Goal: Information Seeking & Learning: Learn about a topic

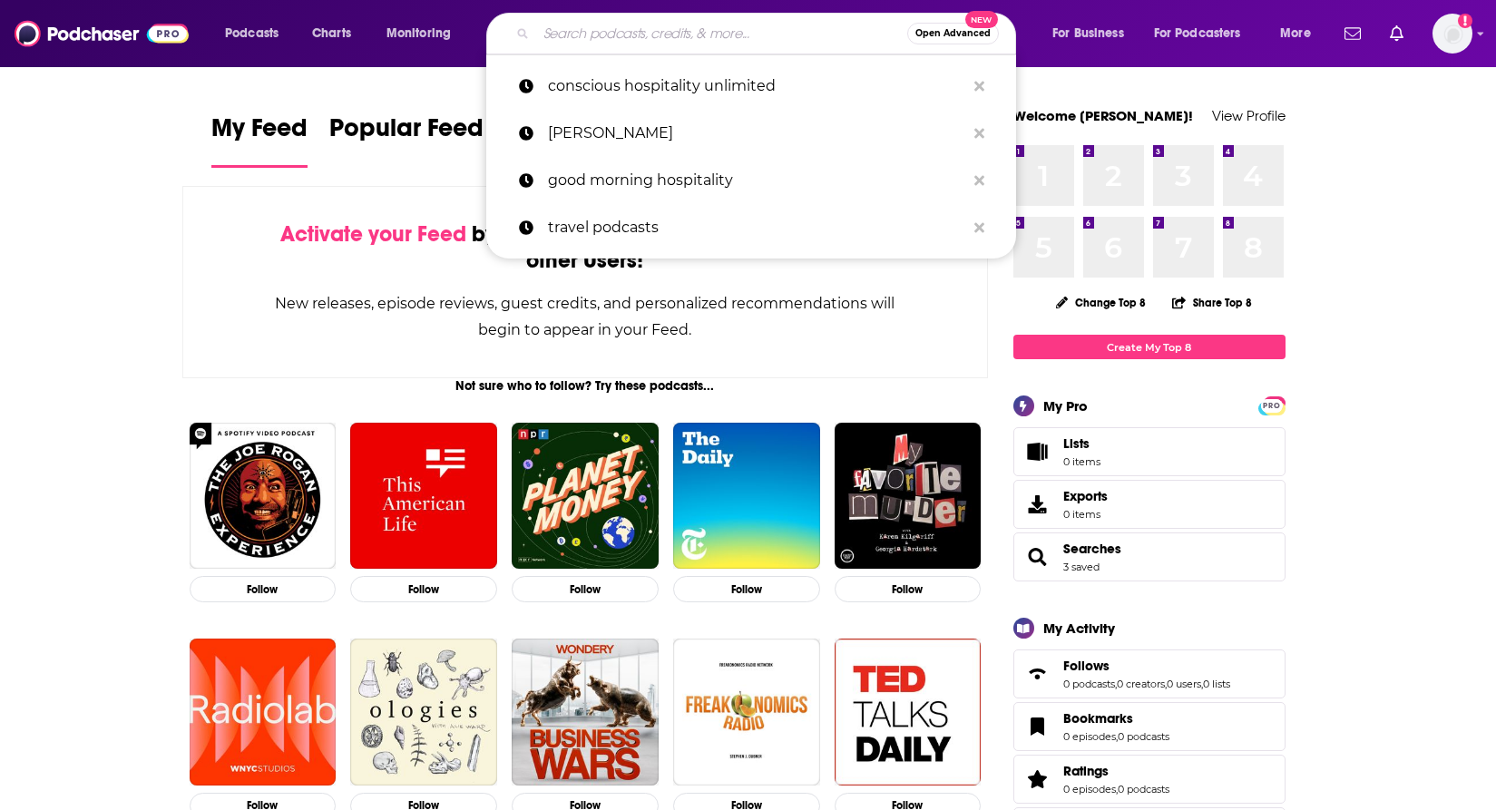
click at [622, 29] on input "Search podcasts, credits, & more..." at bounding box center [721, 33] width 371 height 29
click at [628, 34] on input "Search podcasts, credits, & more..." at bounding box center [721, 33] width 371 height 29
paste input "• WV Uncommon Place Podcast"
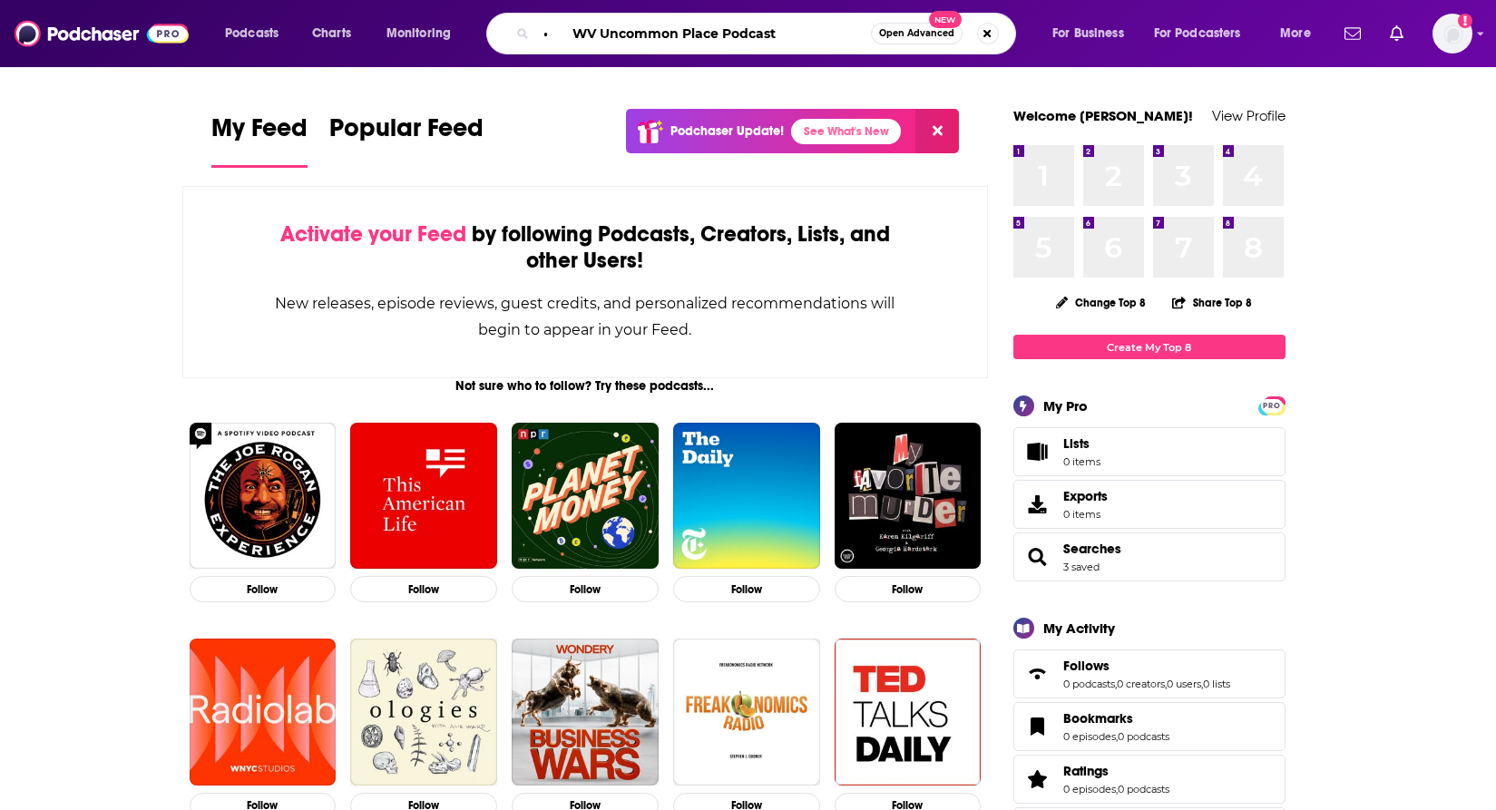
click at [570, 34] on input "• WV Uncommon Place Podcast" at bounding box center [703, 33] width 335 height 29
type input "WV Uncommon Place Podcast"
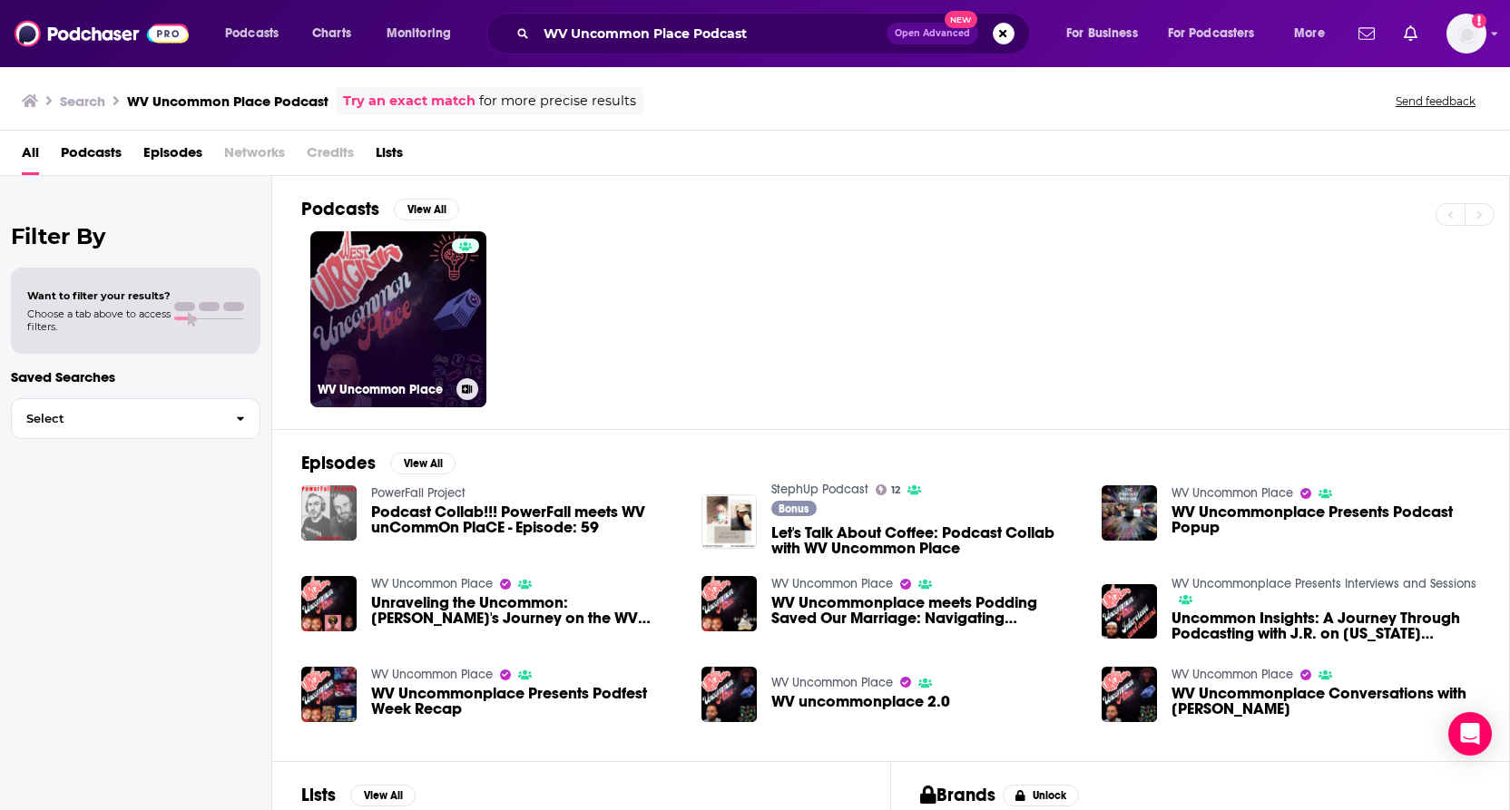
click at [458, 316] on div at bounding box center [465, 309] width 27 height 140
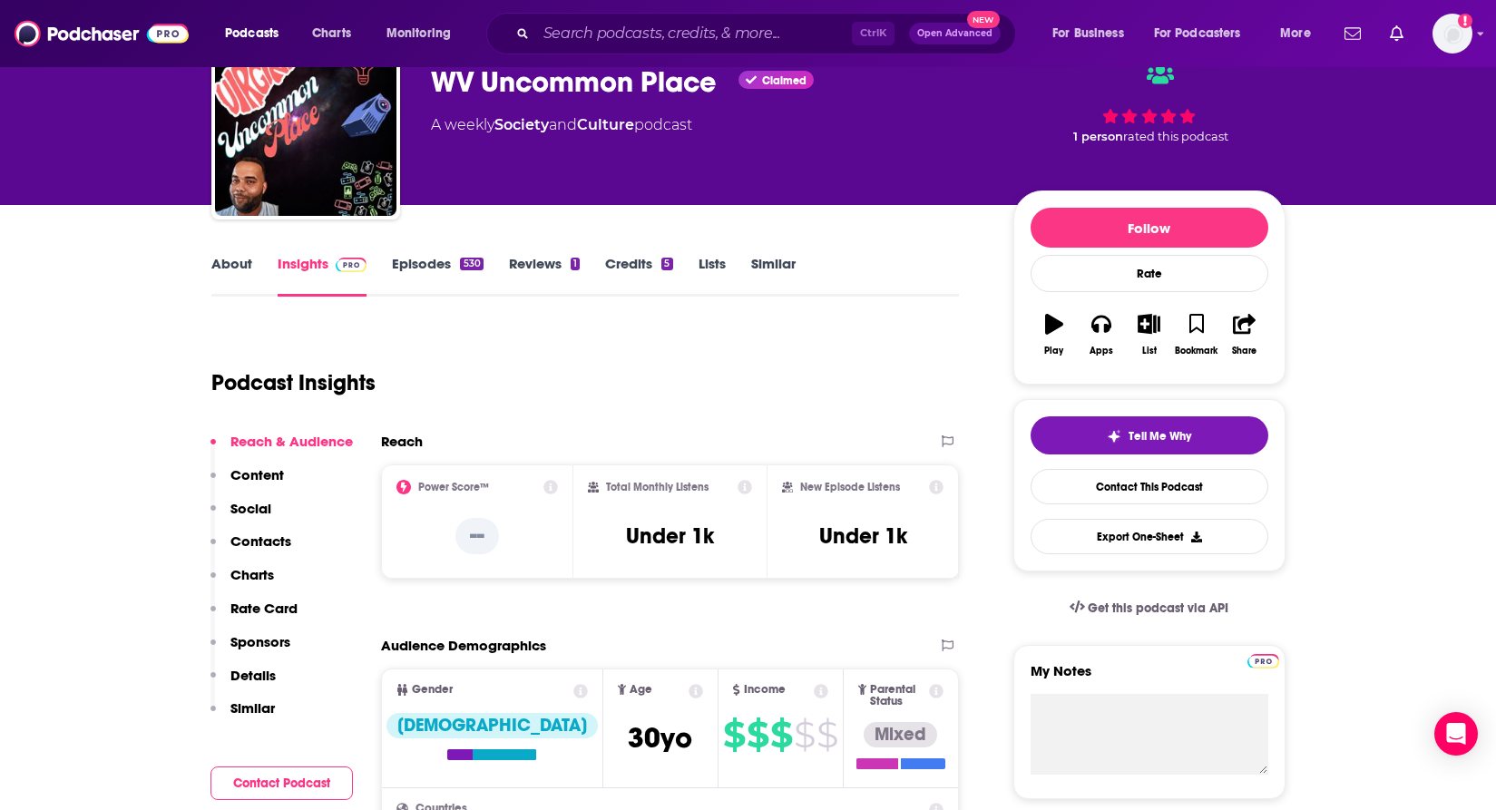
scroll to position [181, 0]
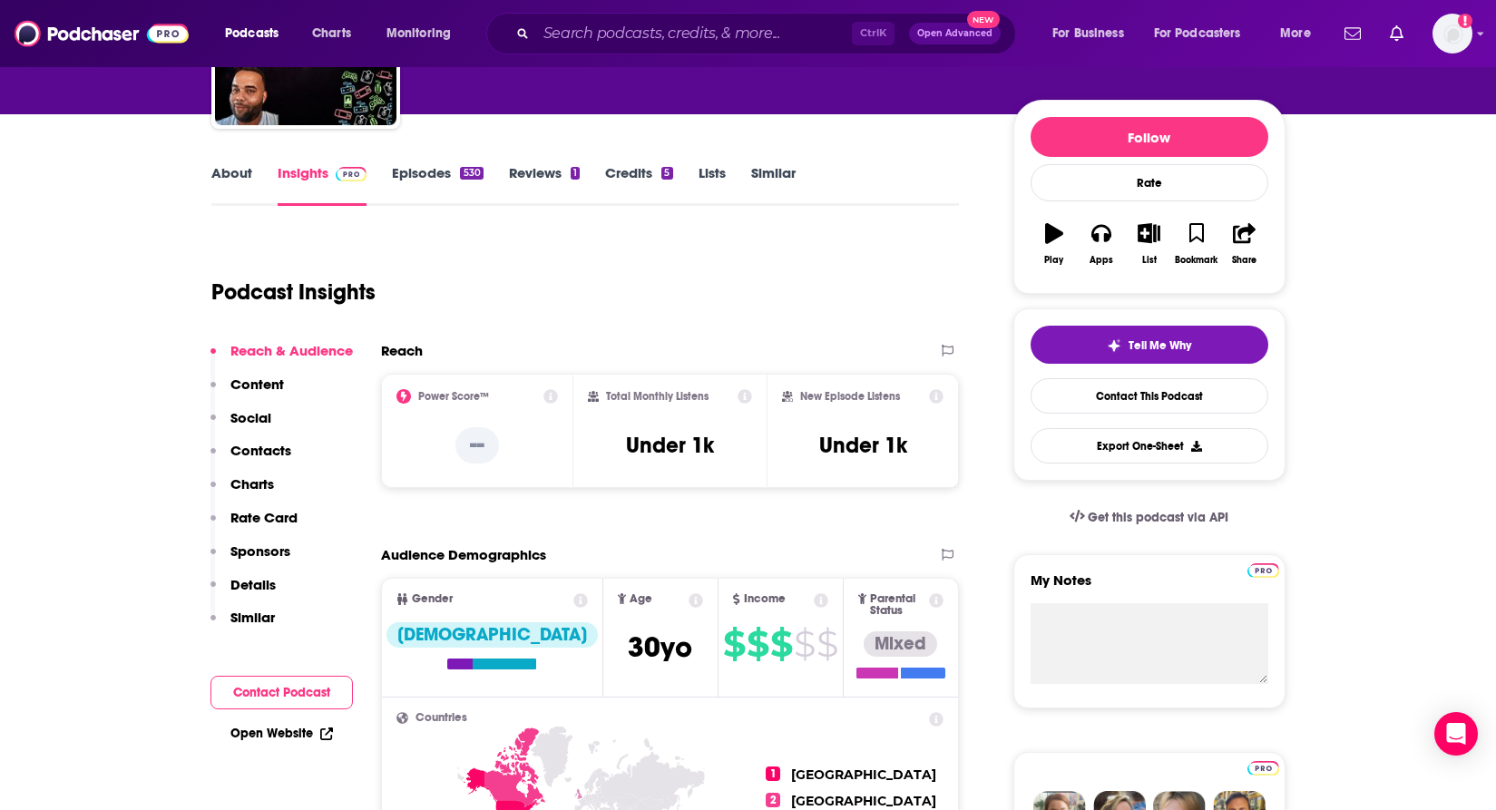
click at [240, 554] on p "Sponsors" at bounding box center [260, 551] width 60 height 17
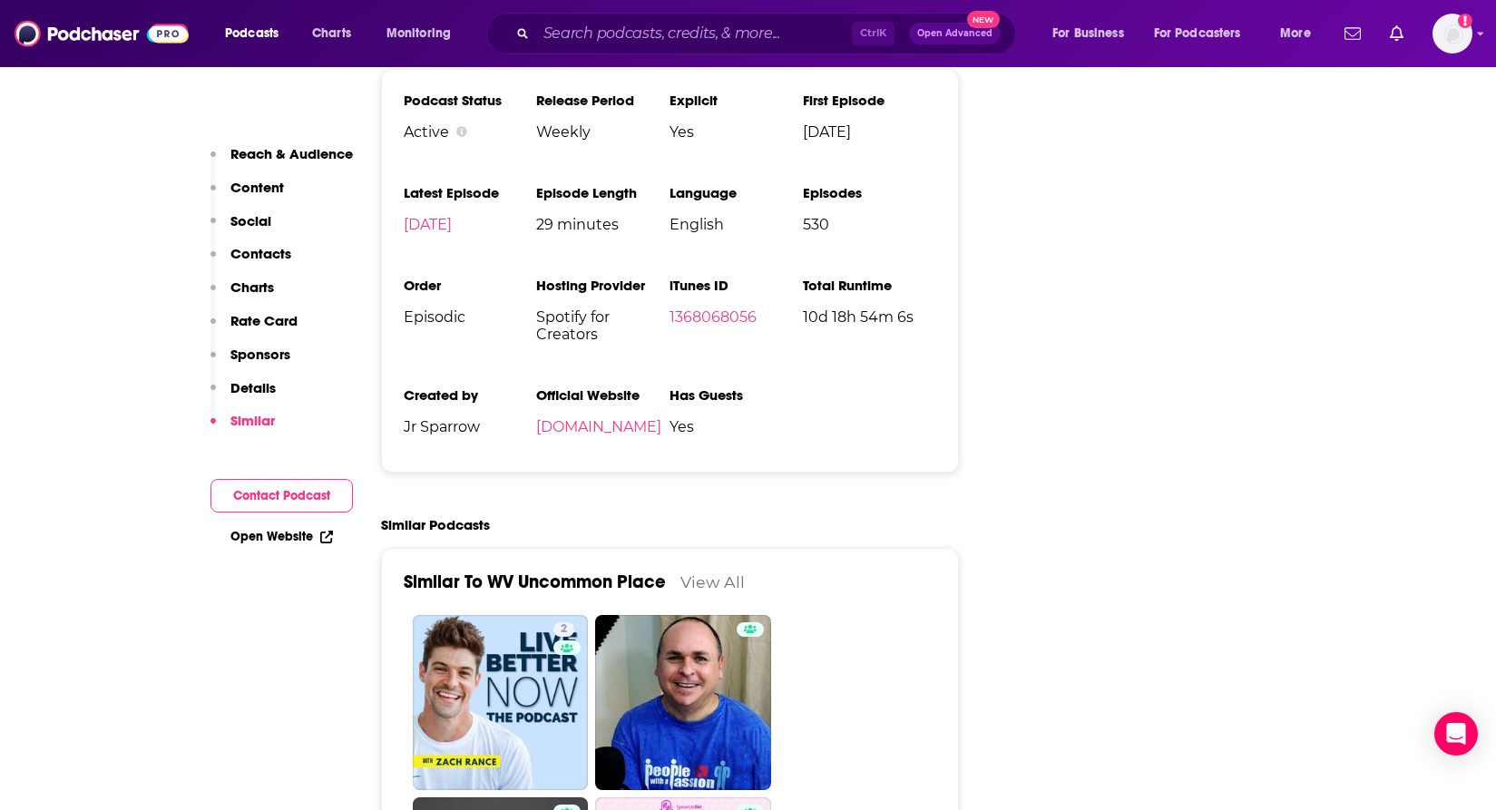
scroll to position [2609, 0]
click at [254, 350] on p "Sponsors" at bounding box center [260, 354] width 60 height 17
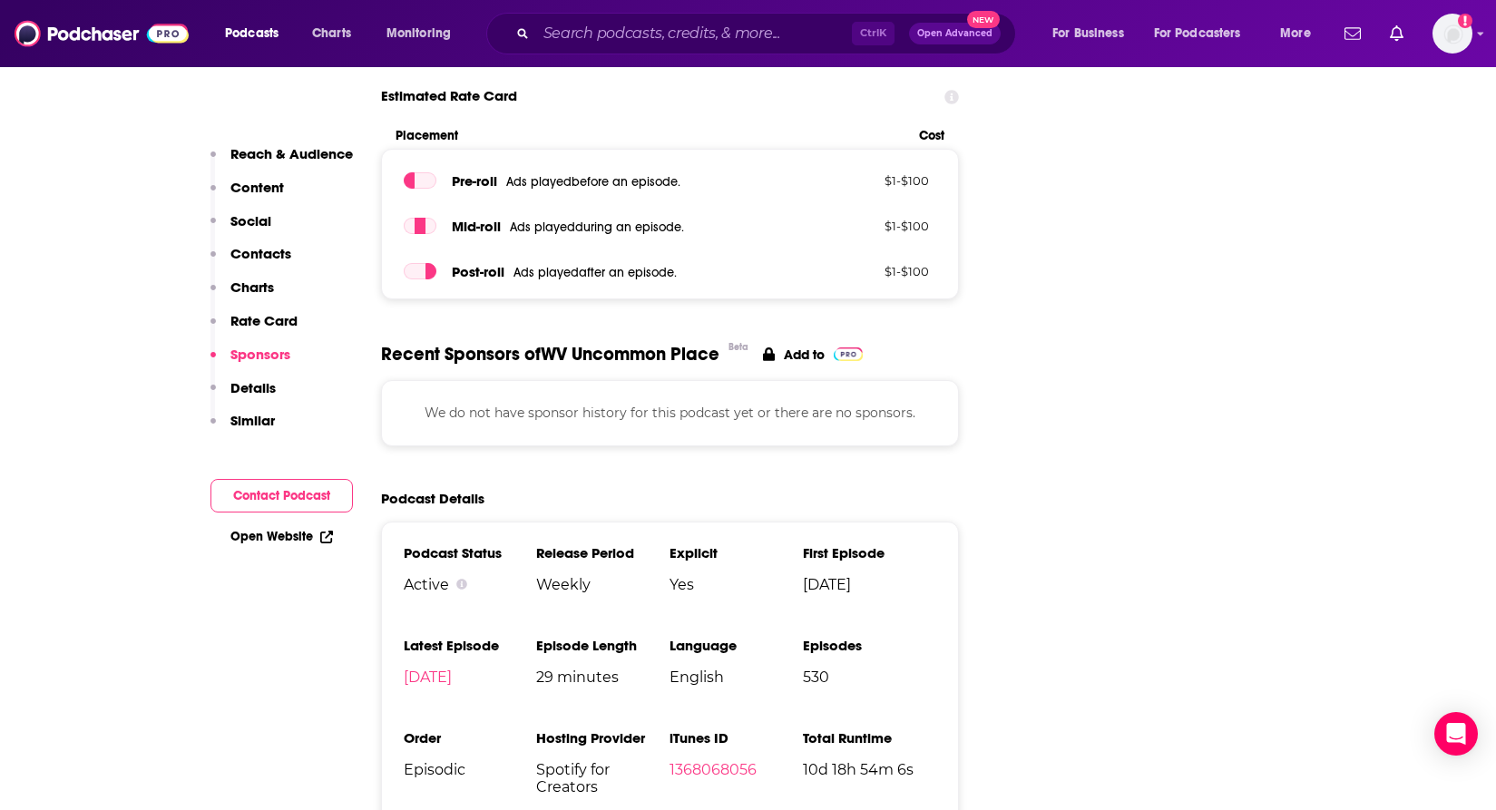
scroll to position [2155, 0]
click at [270, 321] on p "Rate Card" at bounding box center [263, 320] width 67 height 17
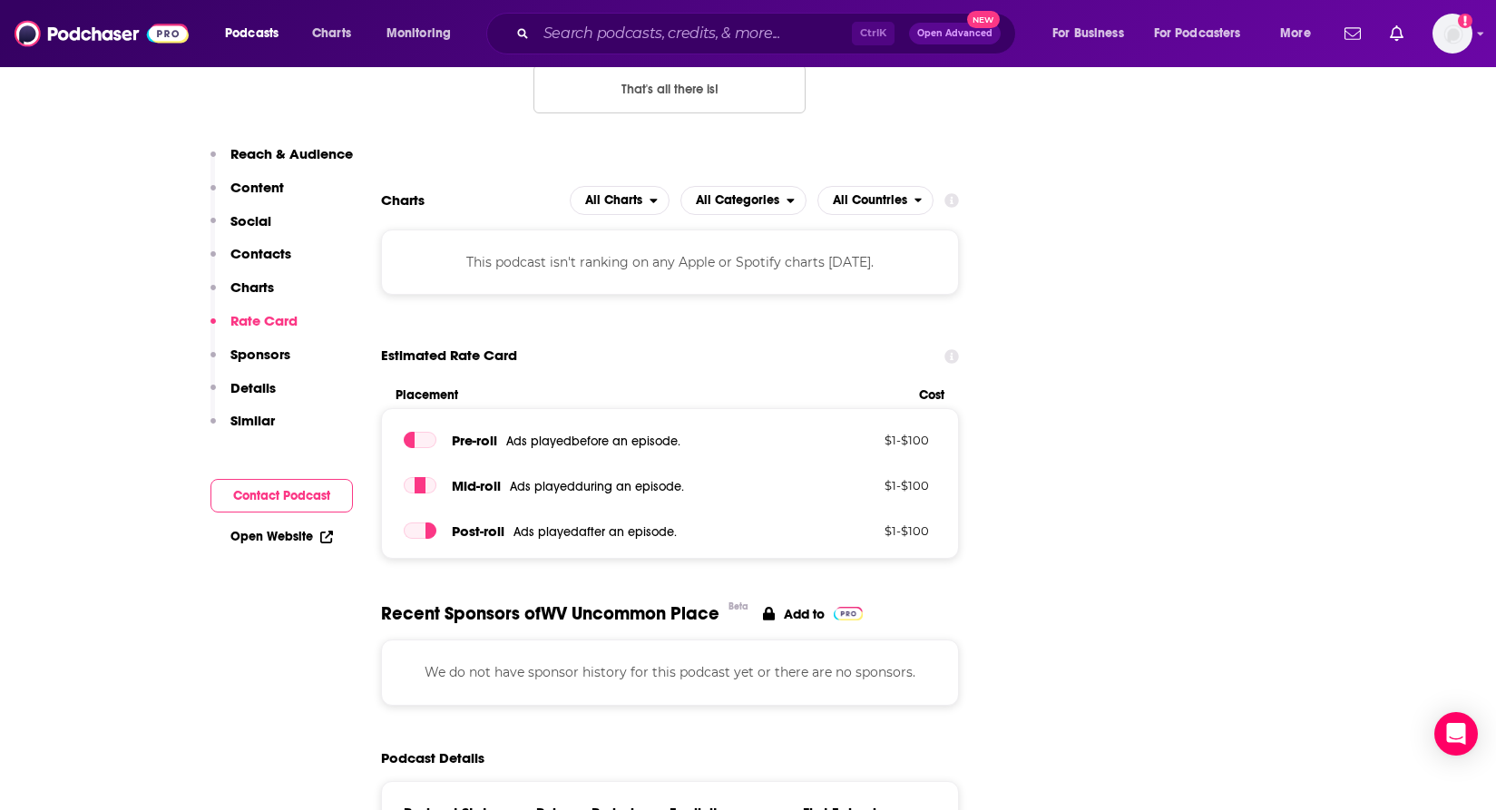
scroll to position [1891, 0]
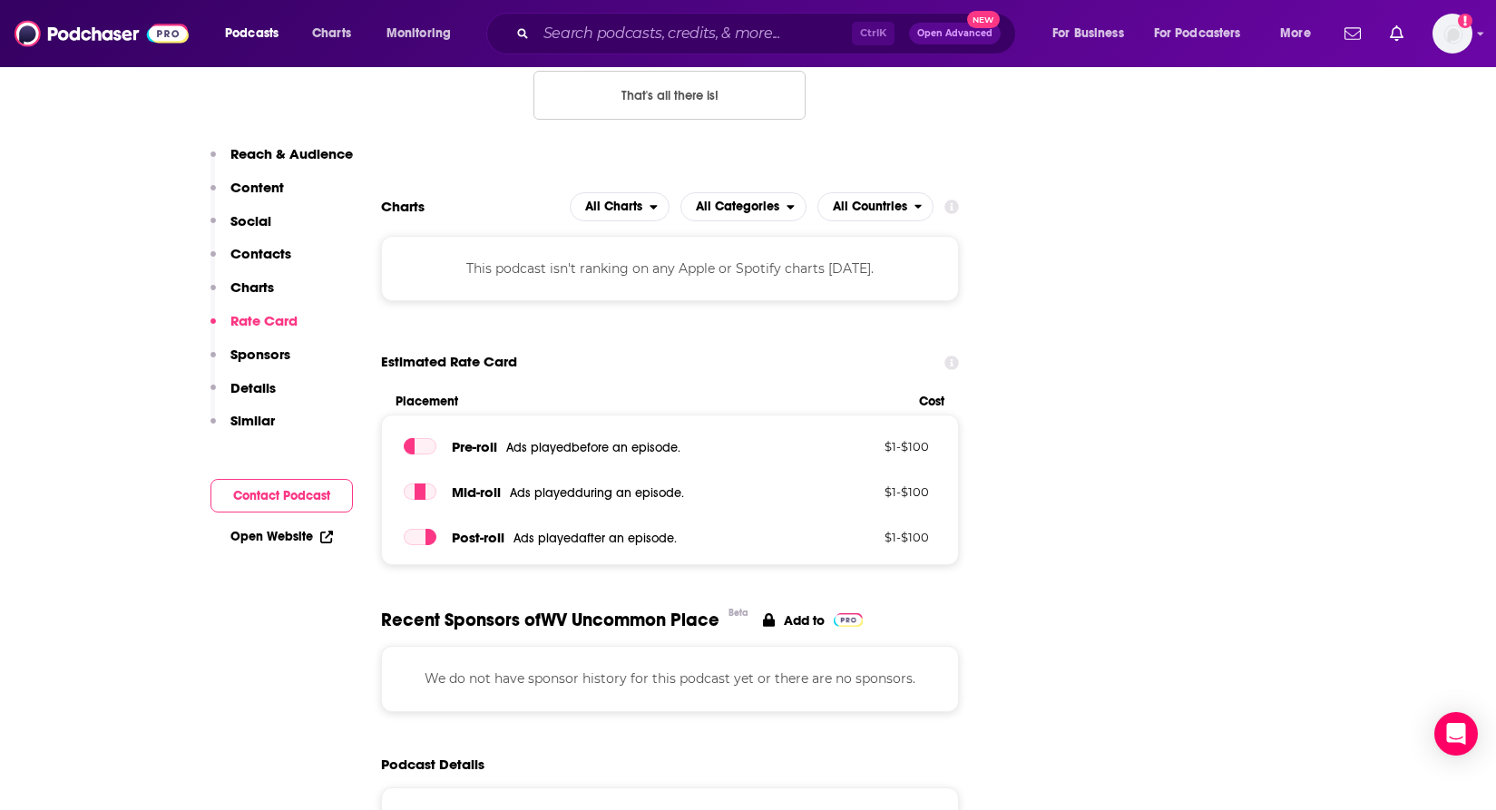
click at [248, 192] on p "Content" at bounding box center [257, 187] width 54 height 17
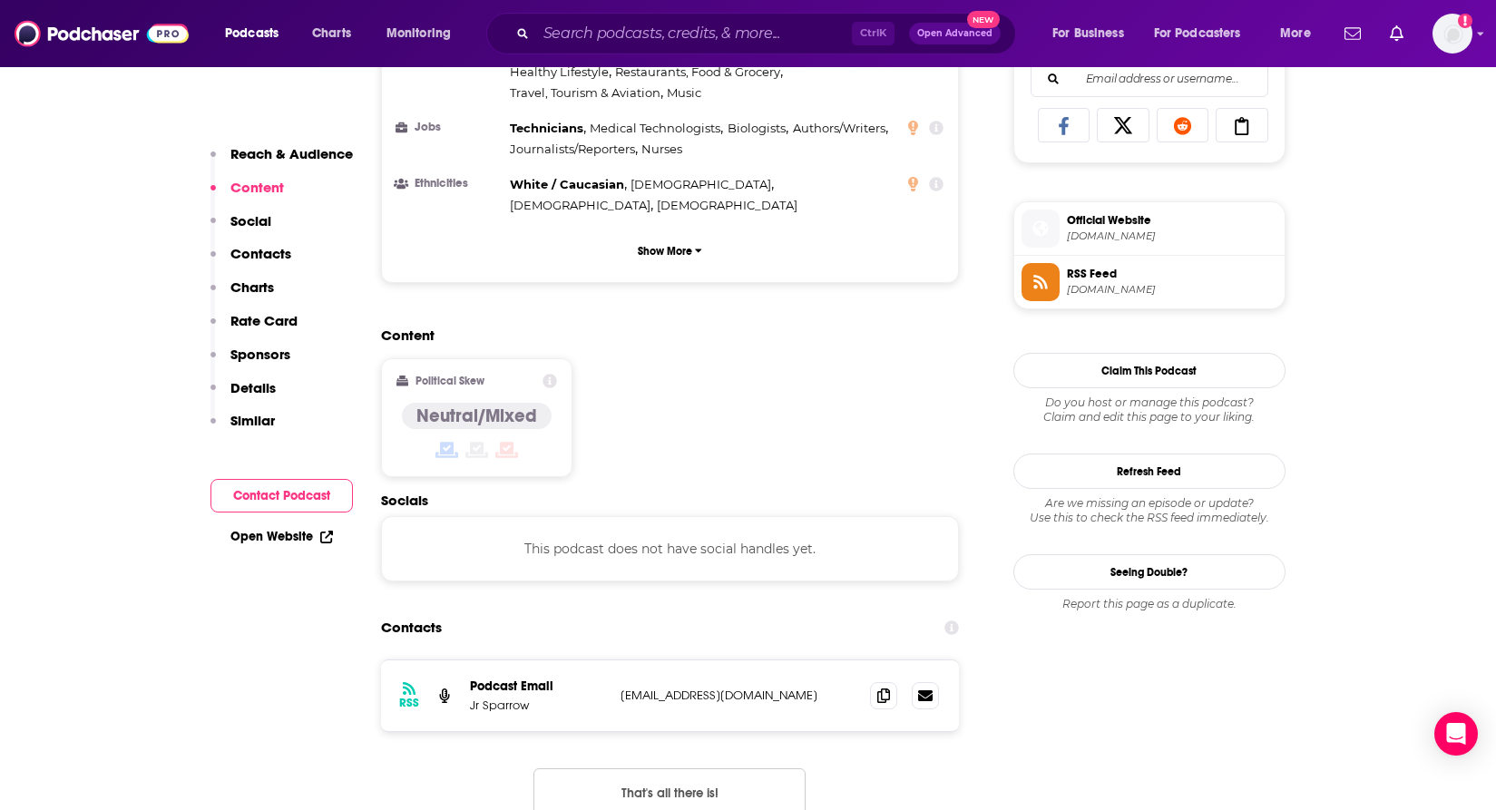
scroll to position [1175, 0]
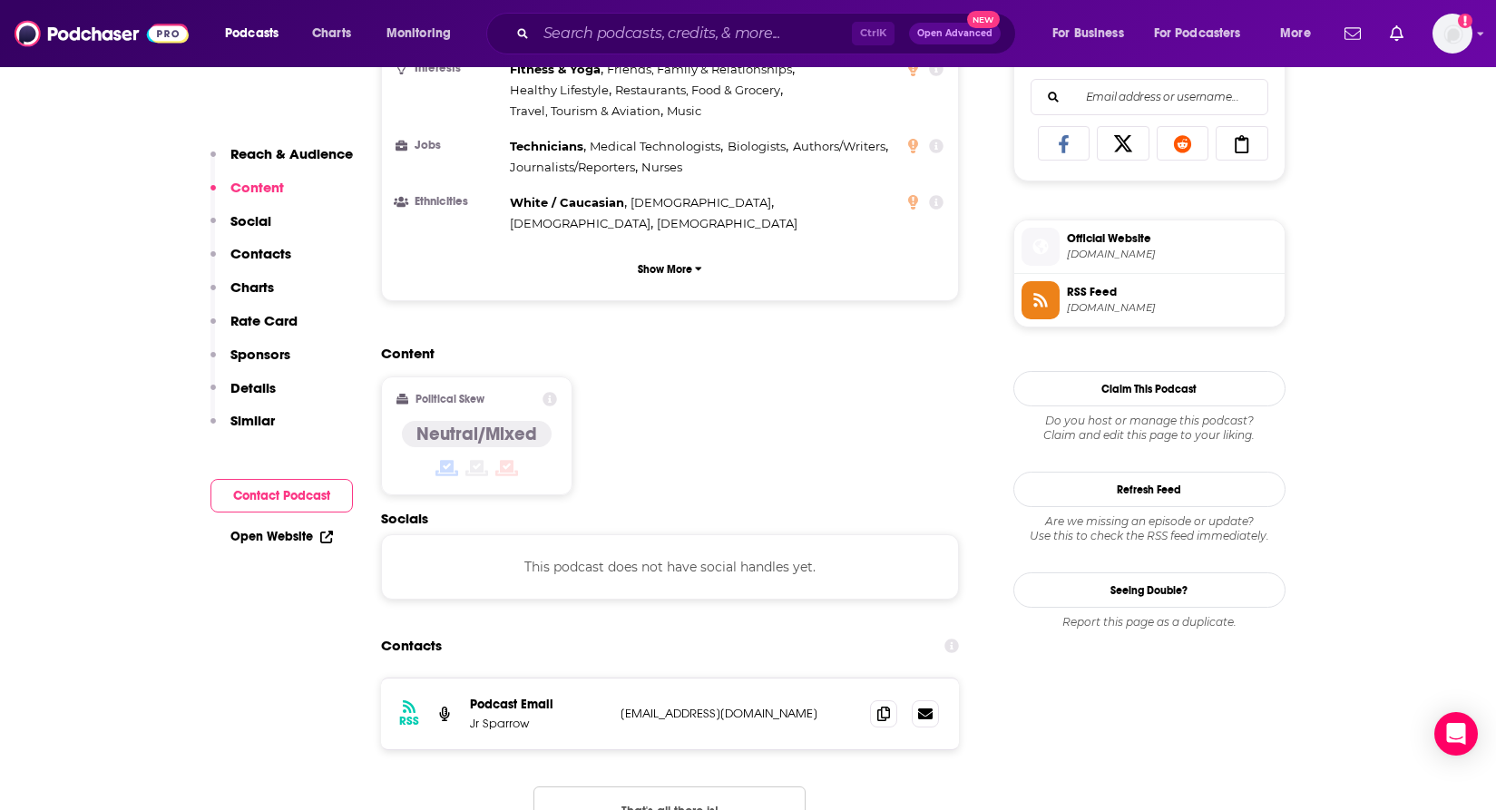
click at [277, 154] on p "Reach & Audience" at bounding box center [291, 153] width 122 height 17
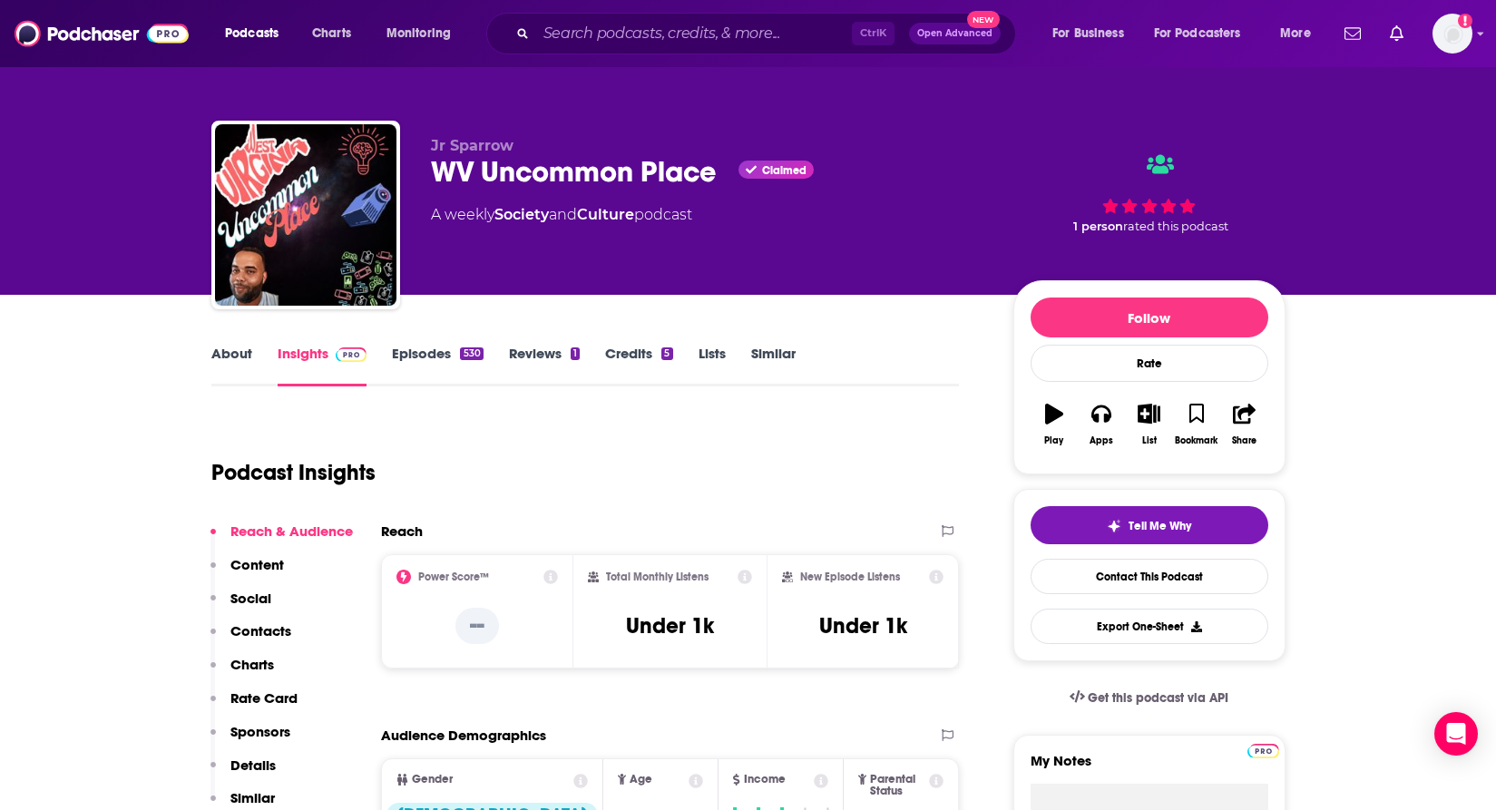
scroll to position [0, 0]
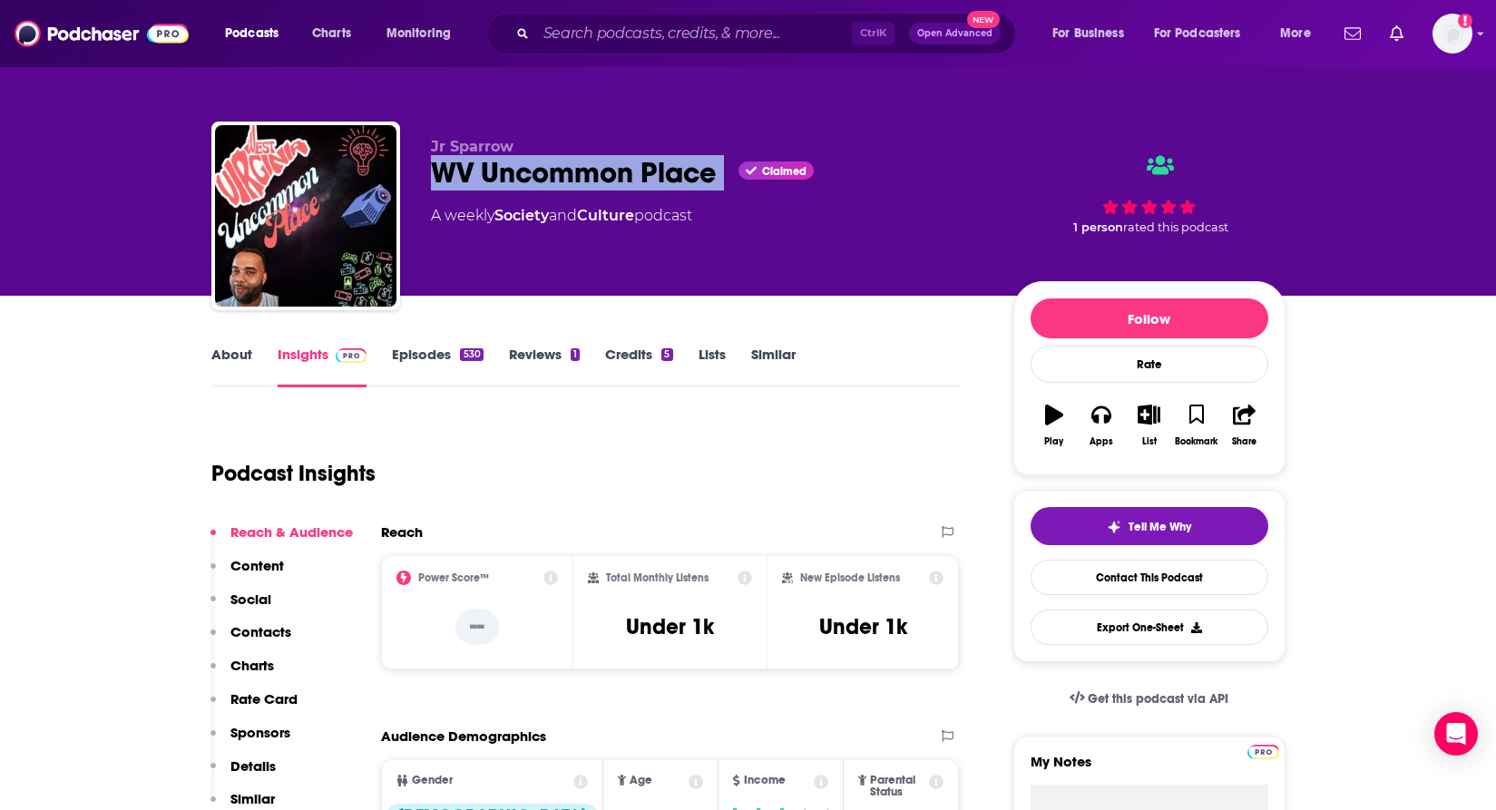
drag, startPoint x: 432, startPoint y: 171, endPoint x: 729, endPoint y: 187, distance: 297.2
click at [729, 187] on div "WV Uncommon Place Claimed" at bounding box center [707, 172] width 553 height 35
copy div "WV Uncommon Place"
